Goal: Information Seeking & Learning: Learn about a topic

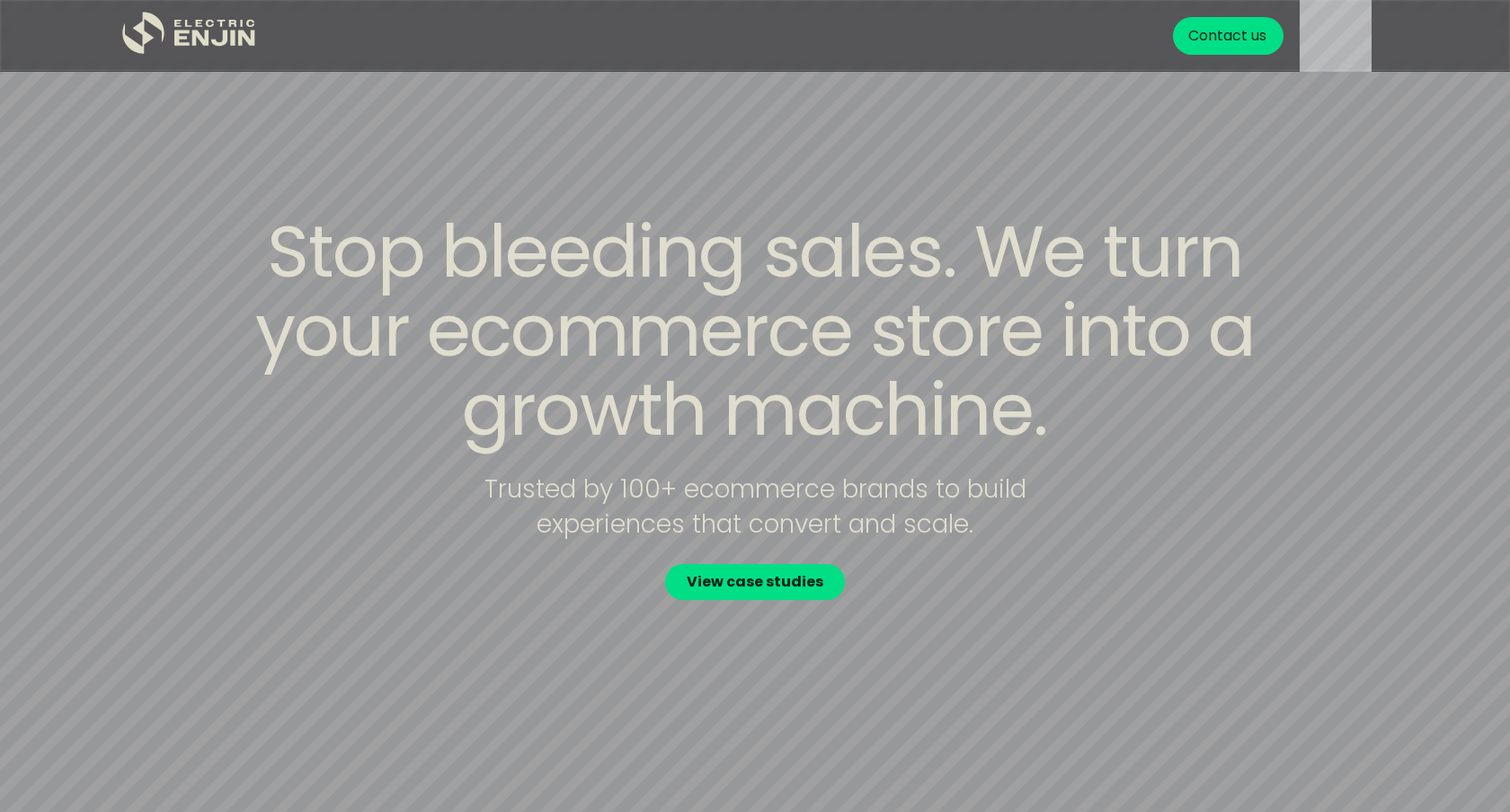
click at [602, 260] on div "Stop bleeding sales. We turn your ecommerce store into a growth machine. Truste…" at bounding box center [755, 406] width 1151 height 388
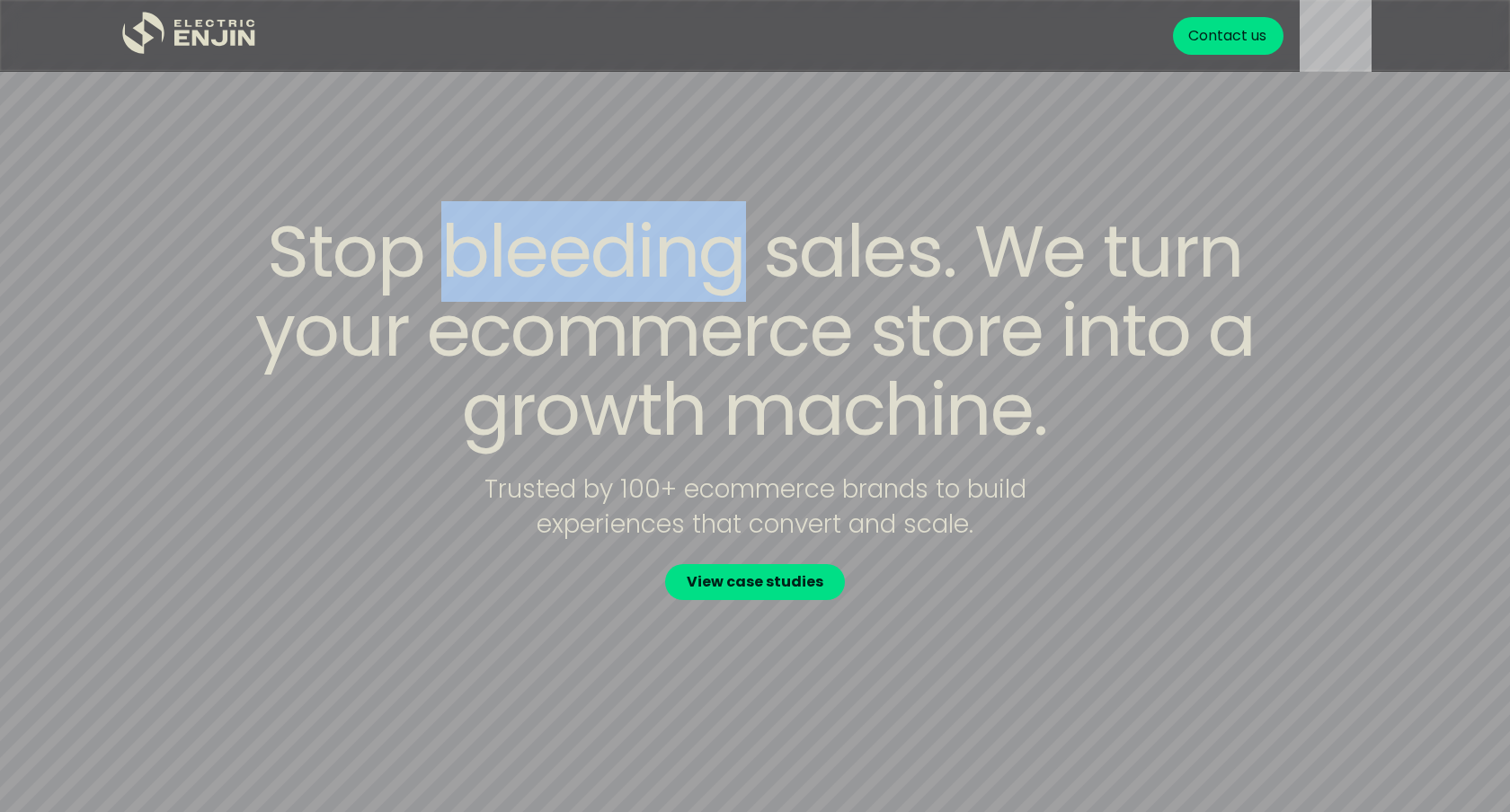
click at [602, 260] on div "Stop bleeding sales. We turn your ecommerce store into a growth machine. Truste…" at bounding box center [755, 406] width 1151 height 388
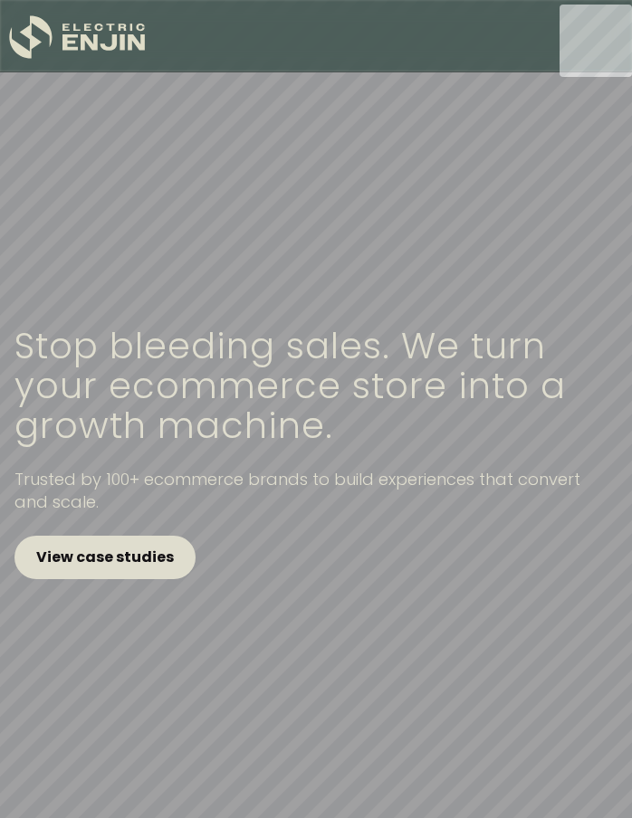
click at [177, 541] on link "View case studies" at bounding box center [104, 557] width 181 height 43
click at [149, 541] on link "View case studies" at bounding box center [104, 557] width 181 height 43
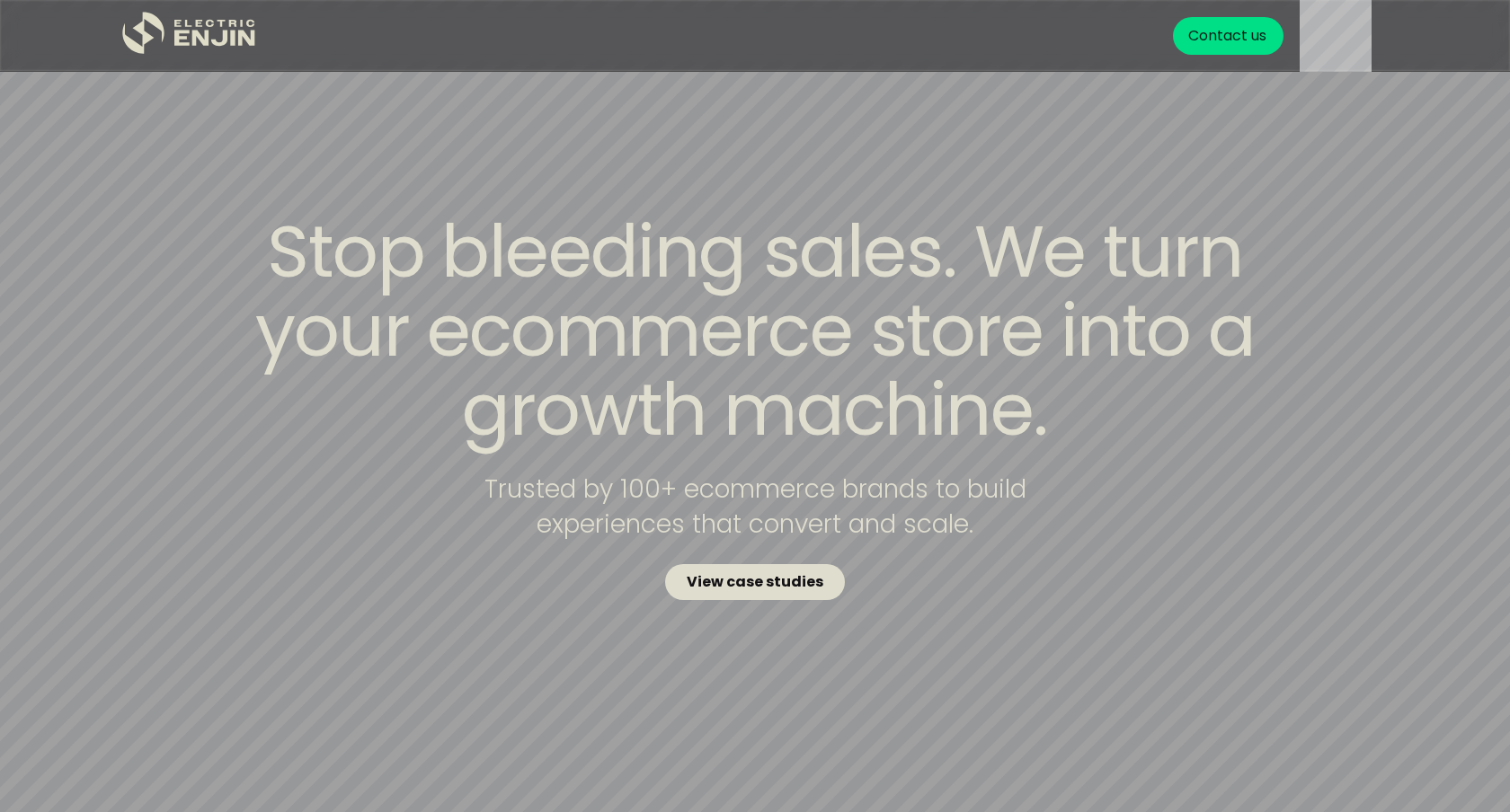
click at [770, 572] on strong "View case studies" at bounding box center [755, 582] width 137 height 21
